Goal: Find specific page/section: Find specific page/section

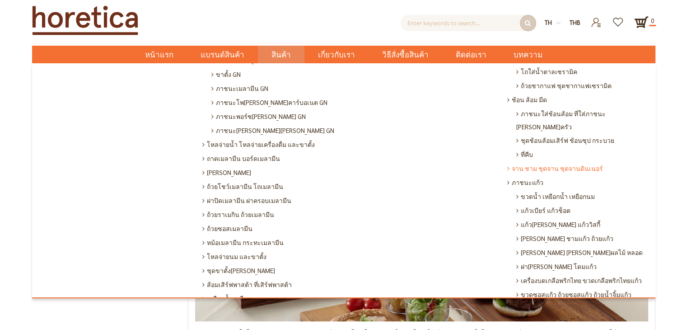
scroll to position [209, 0]
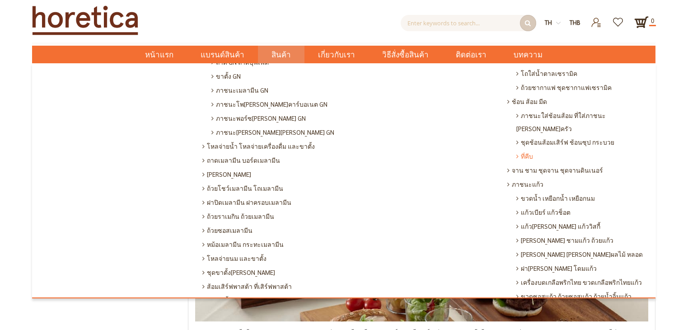
click at [519, 149] on span "ที่คีบ" at bounding box center [525, 156] width 17 height 14
